Goal: Book appointment/travel/reservation

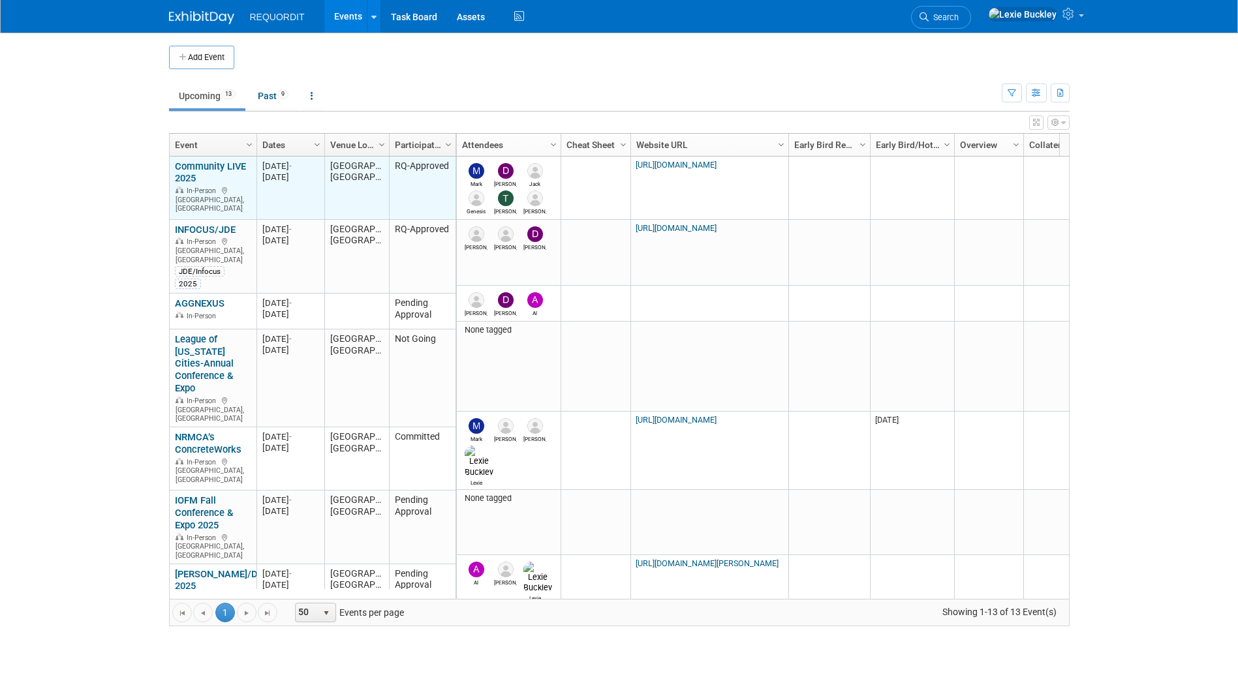
click at [202, 174] on div "Community LIVE 2025 In-Person [GEOGRAPHIC_DATA], [GEOGRAPHIC_DATA]" at bounding box center [213, 187] width 76 height 53
click at [194, 170] on link "Community LIVE 2025" at bounding box center [210, 173] width 71 height 24
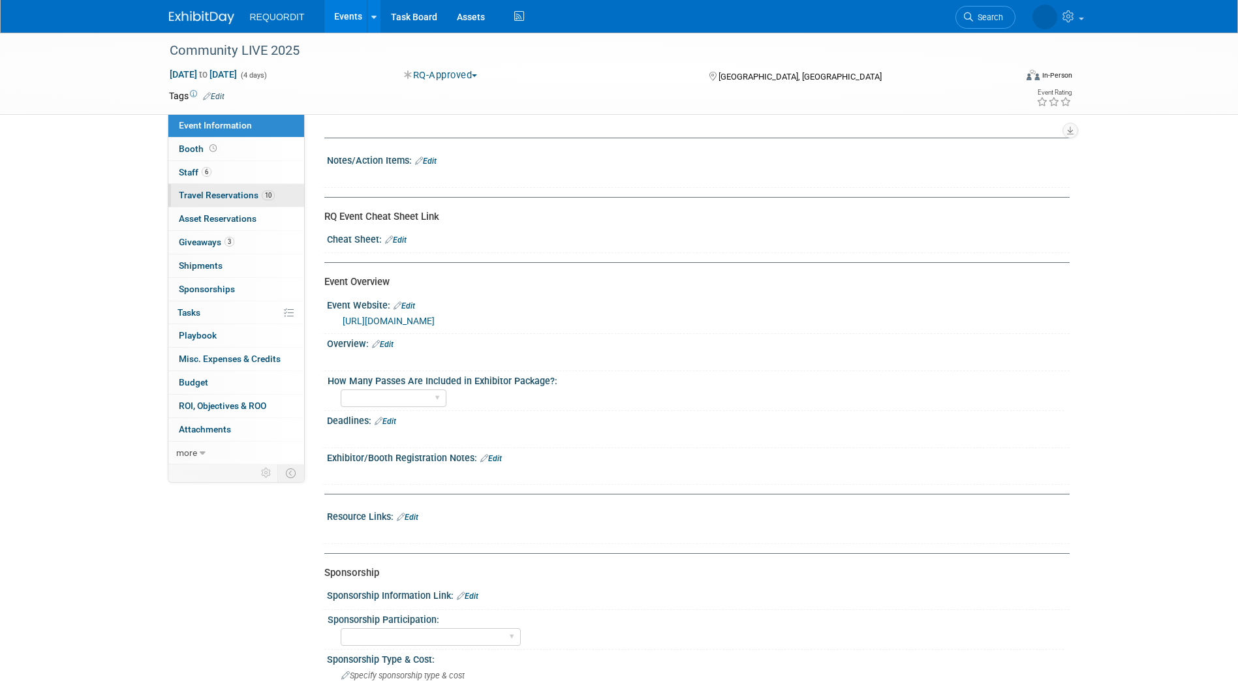
click at [238, 195] on span "Travel Reservations 10" at bounding box center [227, 195] width 96 height 10
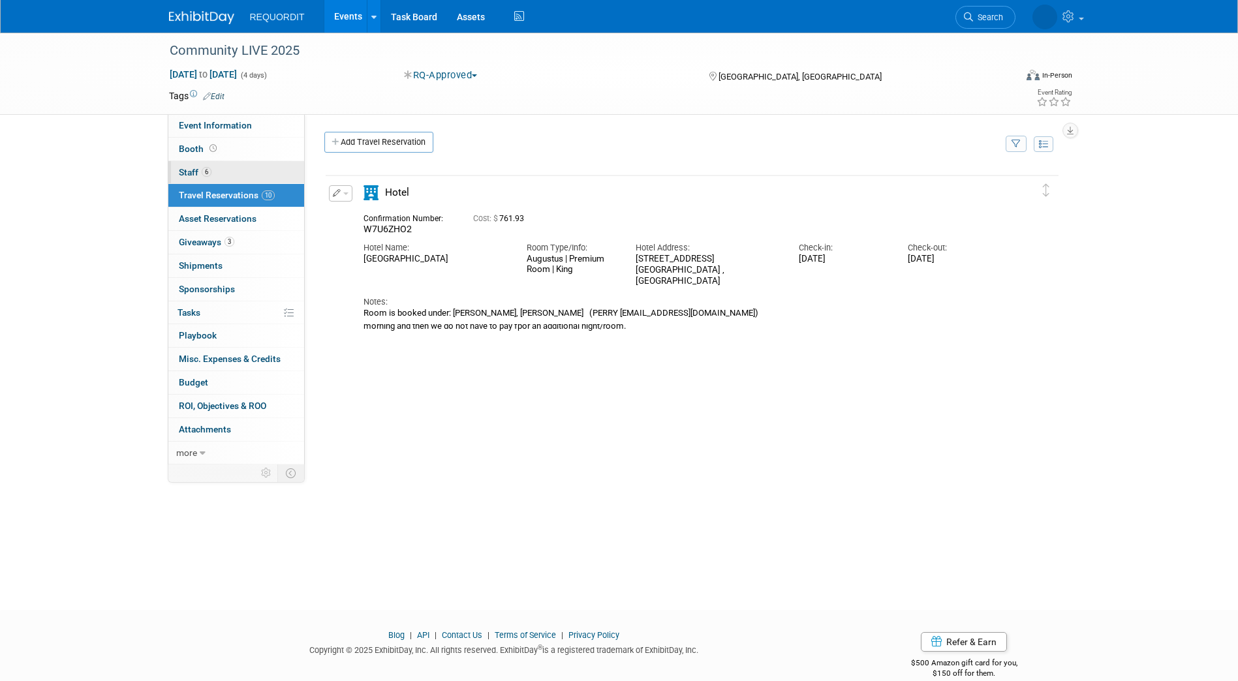
click at [198, 170] on span "Staff 6" at bounding box center [195, 172] width 33 height 10
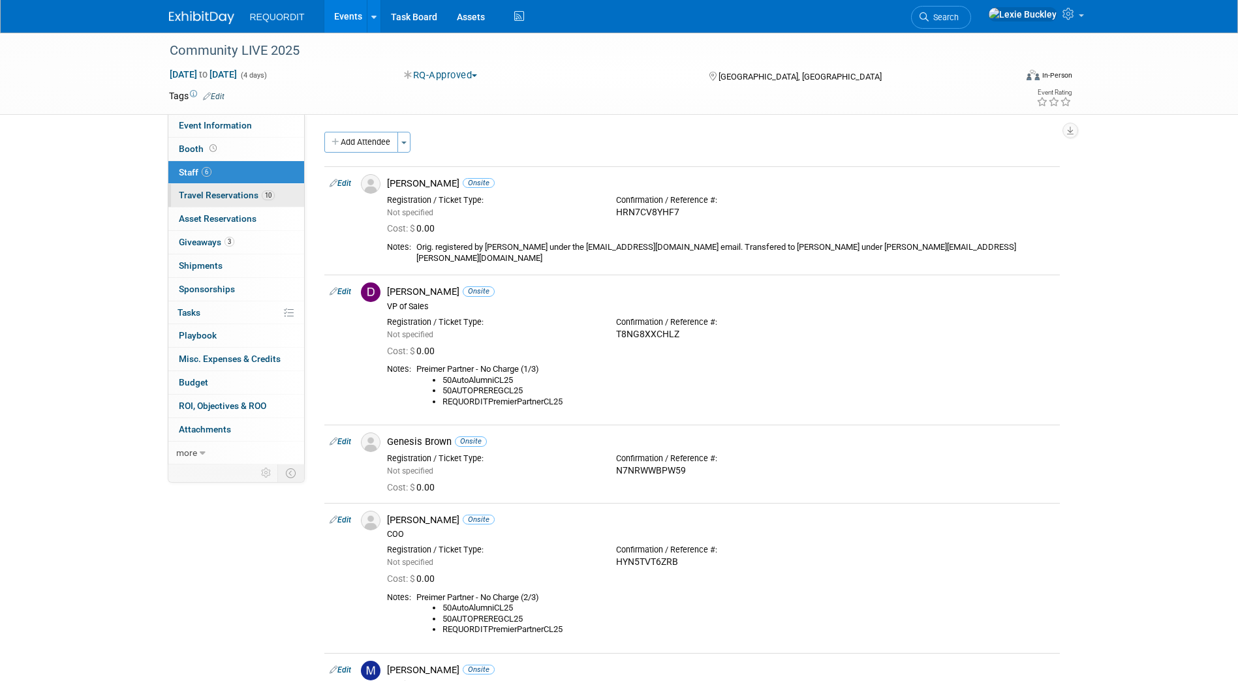
click at [223, 196] on span "Travel Reservations 10" at bounding box center [227, 195] width 96 height 10
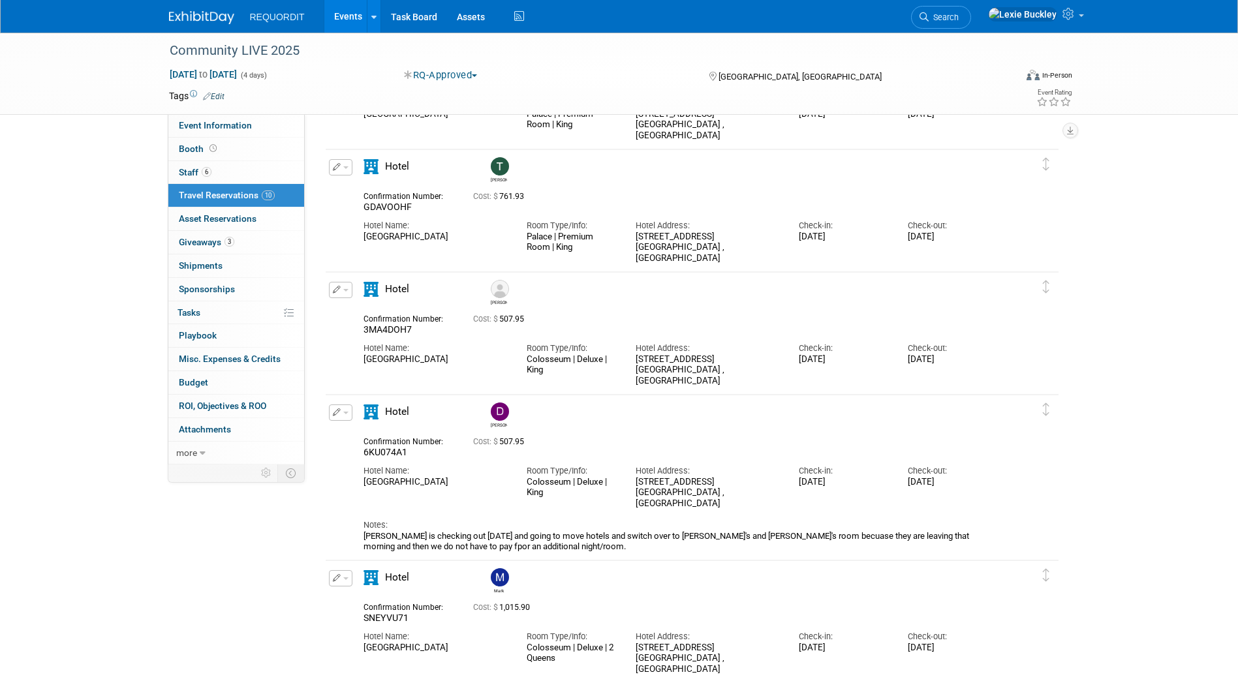
scroll to position [588, 0]
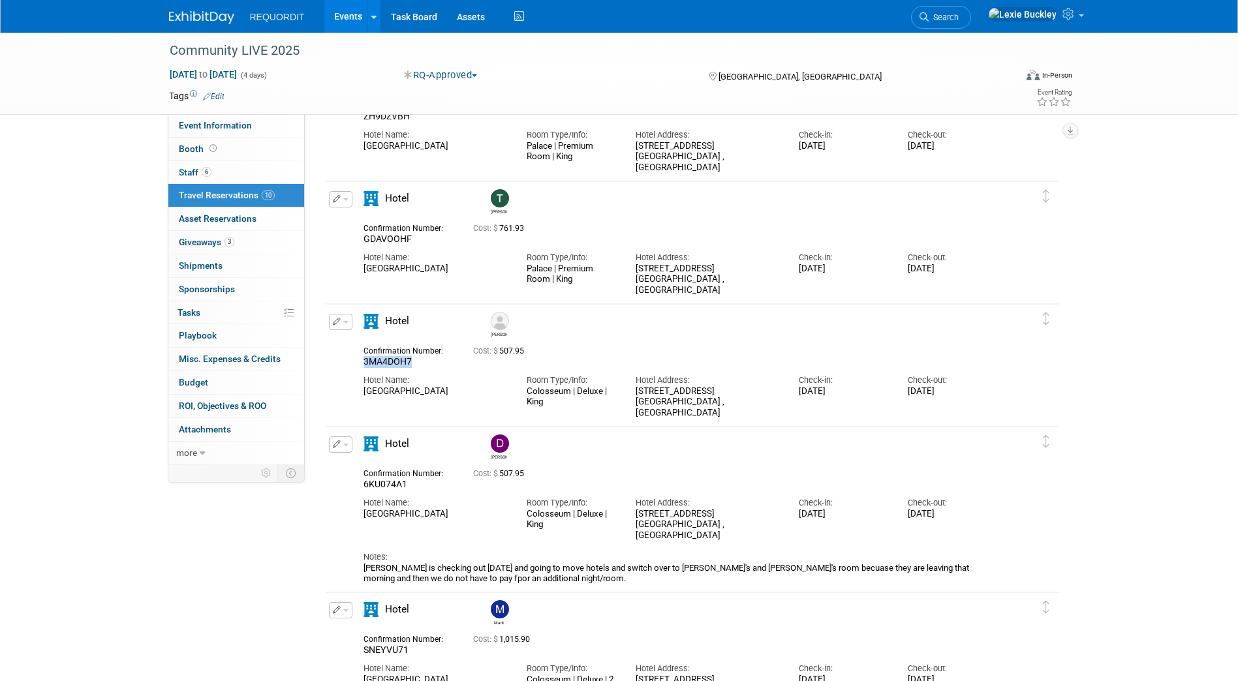
drag, startPoint x: 417, startPoint y: 361, endPoint x: 343, endPoint y: 363, distance: 74.4
click at [343, 363] on div "Edit Reservation Bret 3MA4DOH7" at bounding box center [682, 366] width 713 height 105
copy span "3MA4DOH7"
click at [647, 7] on div "REQUORDIT Events Add Event Bulk Upload Events Shareable Event Boards Recently V…" at bounding box center [619, 16] width 901 height 33
